Goal: Complete application form: Complete application form

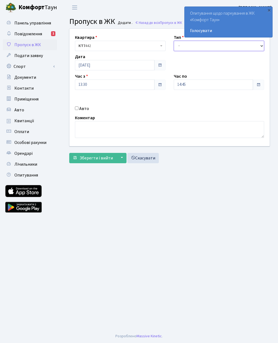
click at [180, 47] on select "- Доставка Таксі Гості Сервіс" at bounding box center [219, 46] width 91 height 10
click at [182, 43] on select "- Доставка Таксі Гості Сервіс" at bounding box center [219, 46] width 91 height 10
select select "1"
click at [192, 84] on input "14:45" at bounding box center [214, 85] width 80 height 10
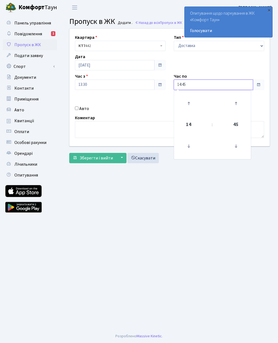
click at [190, 110] on icon at bounding box center [188, 103] width 15 height 15
click at [190, 107] on icon at bounding box center [188, 103] width 15 height 15
click at [189, 107] on icon at bounding box center [188, 103] width 15 height 15
type input "17:45"
click at [97, 163] on button "Зберегти і вийти" at bounding box center [92, 158] width 47 height 10
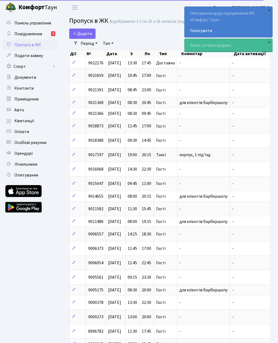
select select "25"
